Goal: Task Accomplishment & Management: Manage account settings

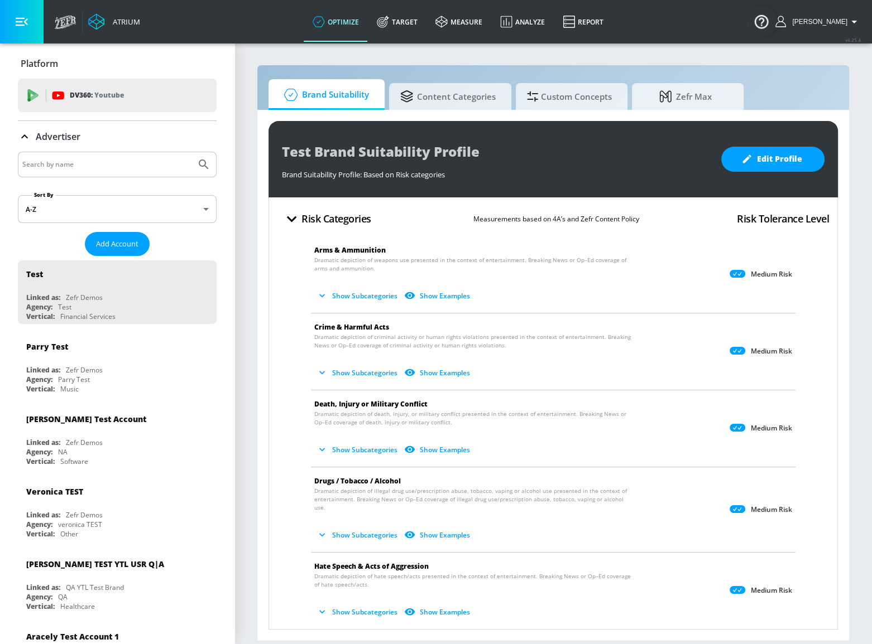
click at [100, 160] on input "Search by name" at bounding box center [106, 164] width 169 height 15
click at [579, 95] on span "Custom Concepts" at bounding box center [569, 94] width 85 height 27
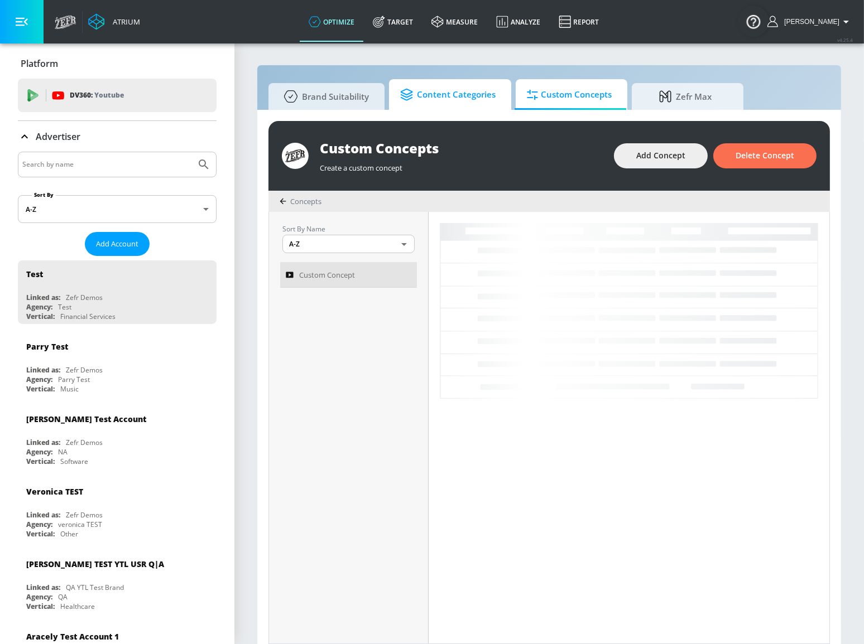
click at [449, 102] on span "Content Categories" at bounding box center [447, 94] width 95 height 27
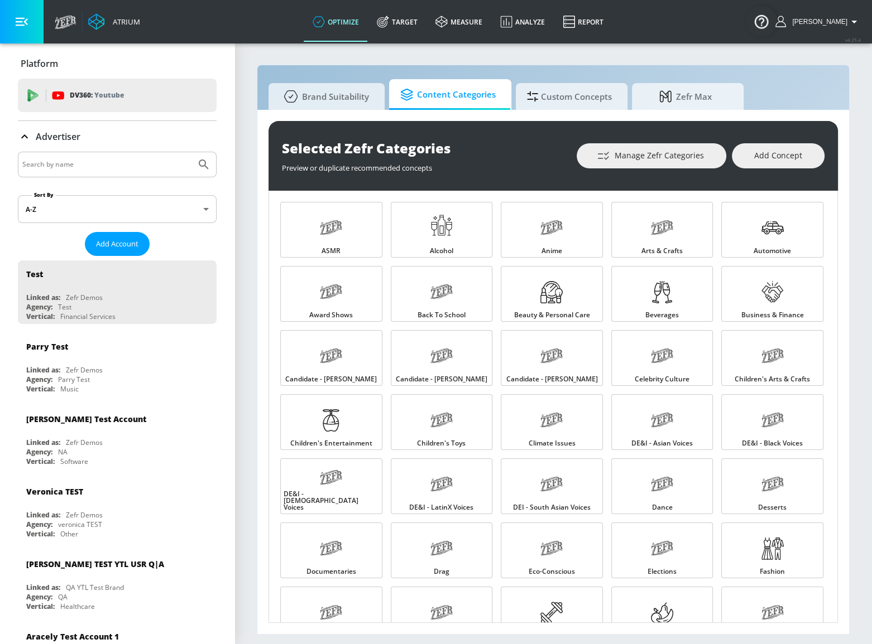
click at [426, 30] on link "Target" at bounding box center [397, 22] width 59 height 40
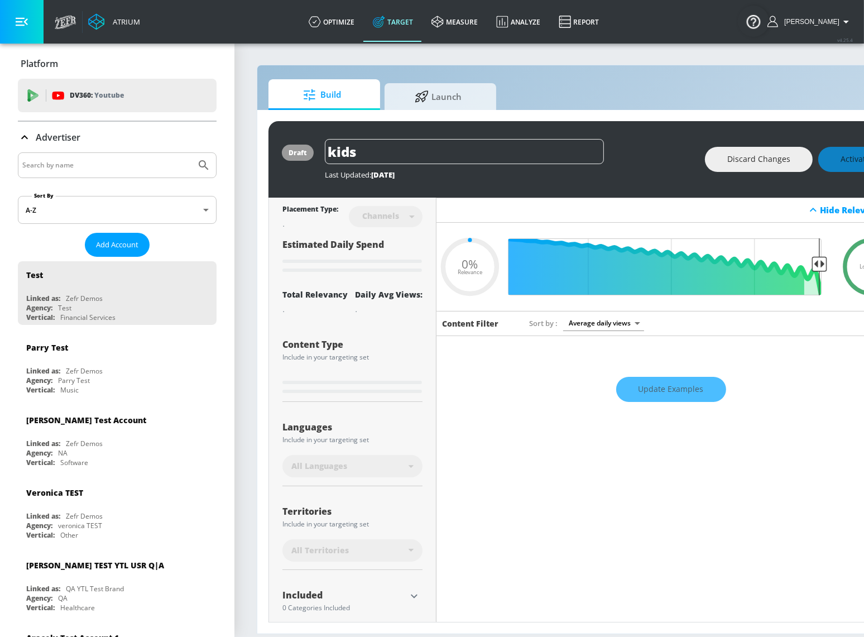
type input "0.59"
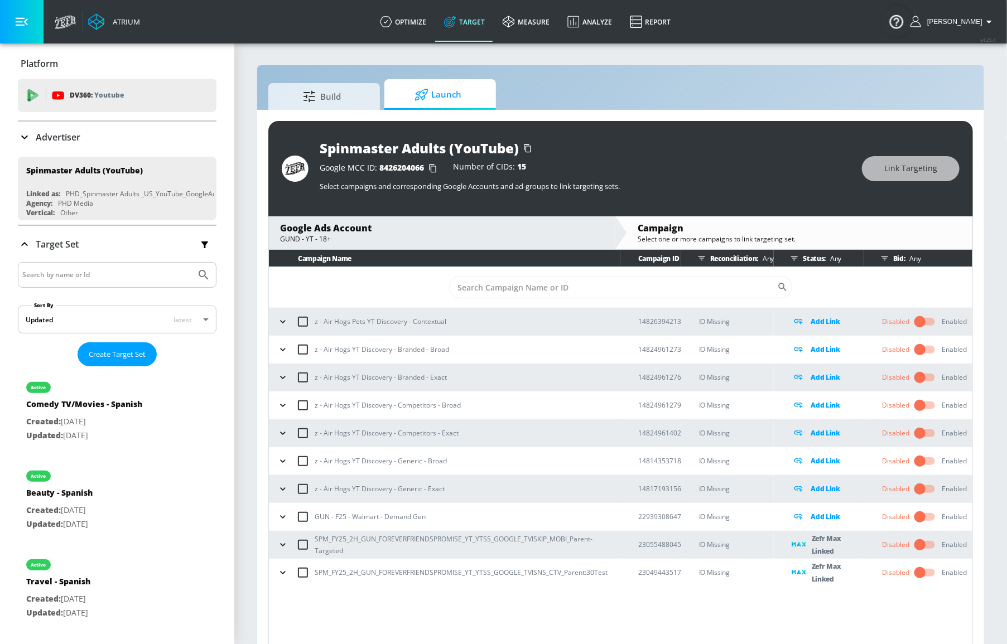
click at [863, 542] on input "checkbox" at bounding box center [920, 545] width 64 height 21
click at [863, 575] on input "checkbox" at bounding box center [920, 572] width 64 height 21
